Goal: Information Seeking & Learning: Learn about a topic

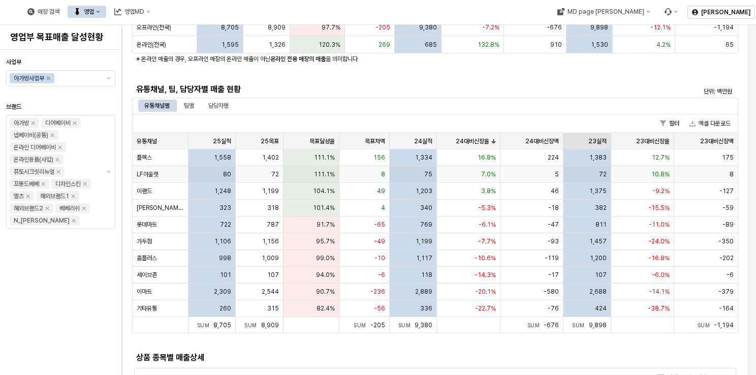
scroll to position [203, 0]
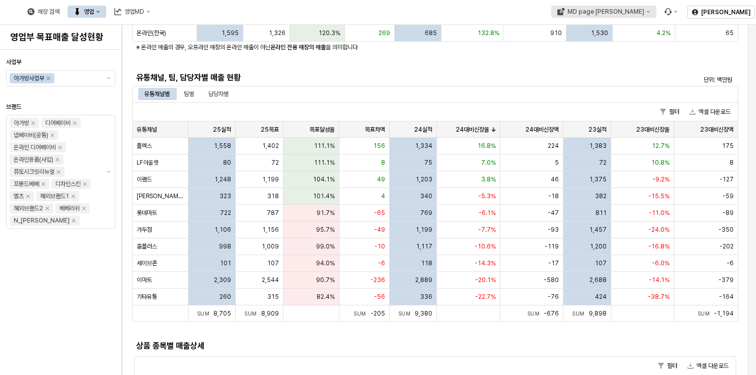
click at [644, 10] on div "MD page [PERSON_NAME]" at bounding box center [605, 11] width 77 height 7
click at [643, 48] on div "아가방" at bounding box center [654, 48] width 62 height 8
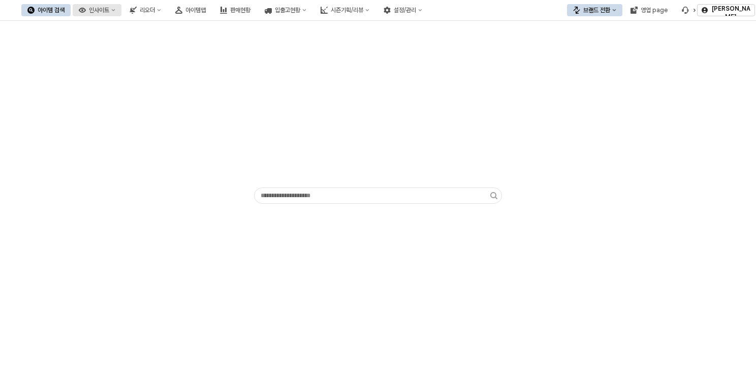
click at [109, 13] on div "인사이트" at bounding box center [99, 10] width 20 height 7
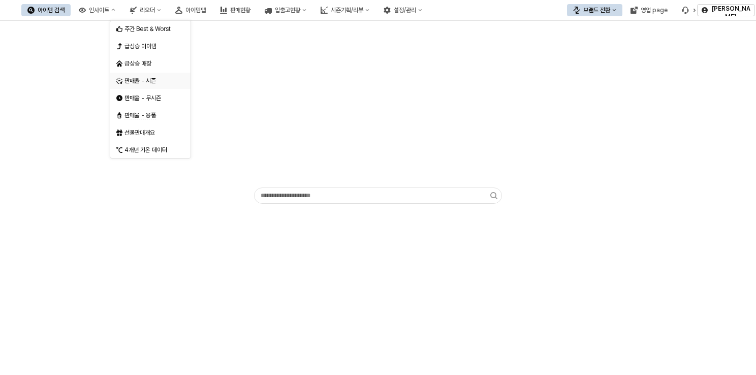
click at [162, 82] on div "판매율 - 시즌" at bounding box center [151, 81] width 54 height 8
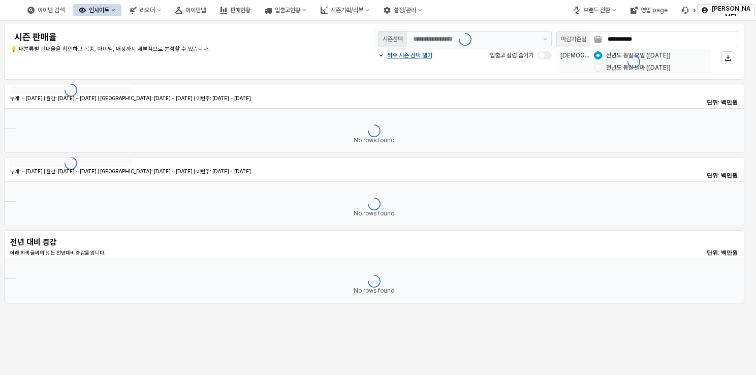
type input "********"
